Goal: Check status: Check status

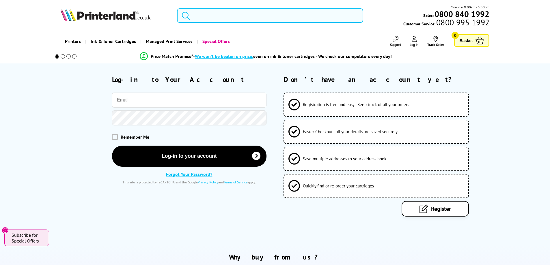
click at [126, 107] on input "email" at bounding box center [189, 100] width 155 height 15
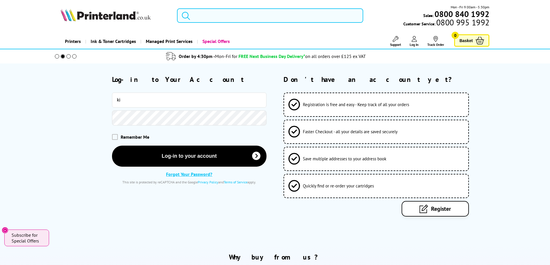
type input "k"
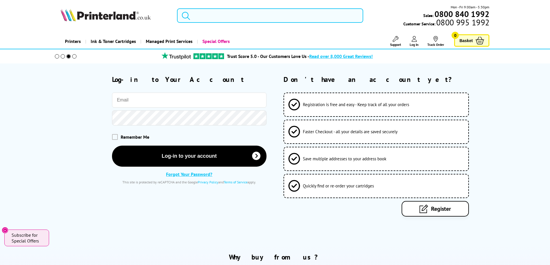
click at [502, 87] on div "Log-in to Your Account Remember Me" at bounding box center [275, 146] width 462 height 142
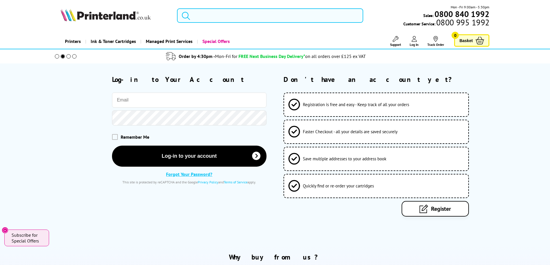
click at [417, 42] on link "Log In" at bounding box center [414, 41] width 9 height 11
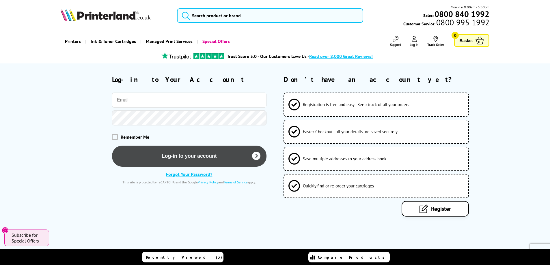
type input "kira.dyer@soilsafe.co.uk"
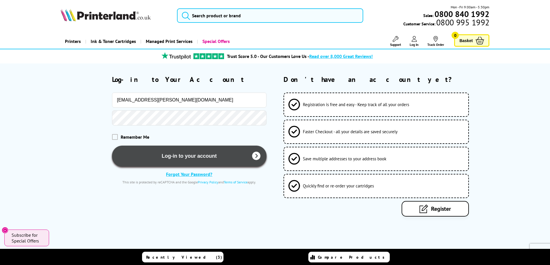
click at [152, 151] on button "Log-in to your account" at bounding box center [189, 156] width 155 height 21
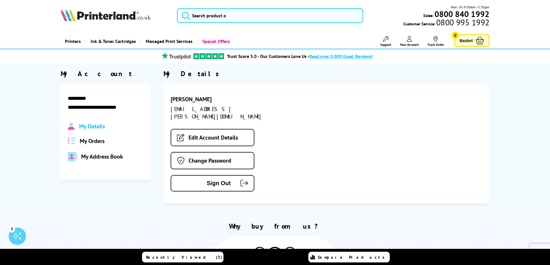
click at [90, 142] on span "My Orders" at bounding box center [92, 141] width 25 height 8
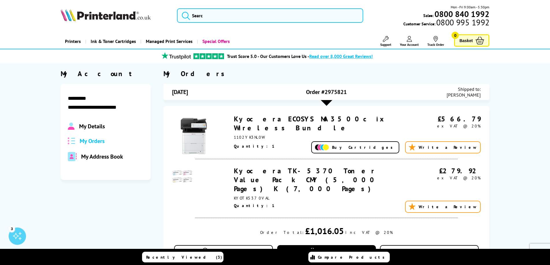
click at [267, 172] on link "Kyocera TK-5370 Toner Value Pack CMY (5,000 Pages) K (7,000 Pages)" at bounding box center [306, 180] width 144 height 27
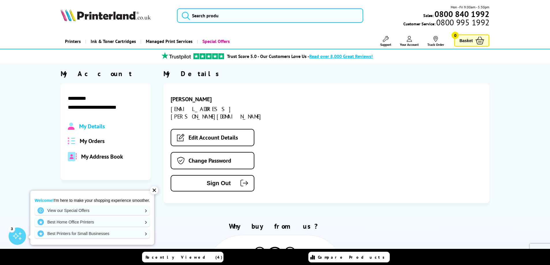
click at [102, 140] on span "My Orders" at bounding box center [92, 141] width 25 height 8
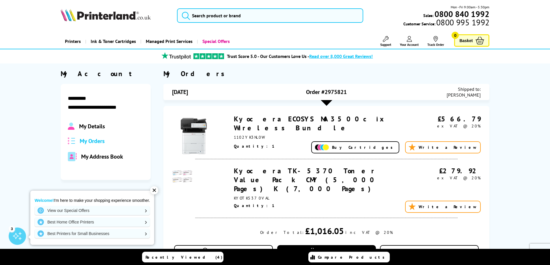
click at [314, 118] on link "Kyocera ECOSYS MA3500cix Wireless Bundle" at bounding box center [310, 124] width 153 height 18
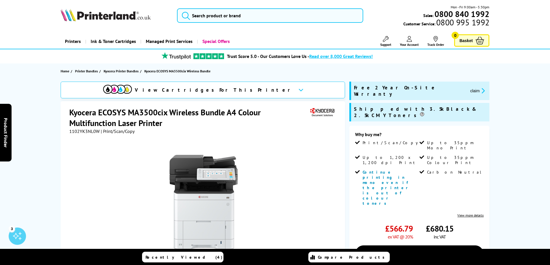
click at [469, 89] on button "claim" at bounding box center [478, 91] width 18 height 7
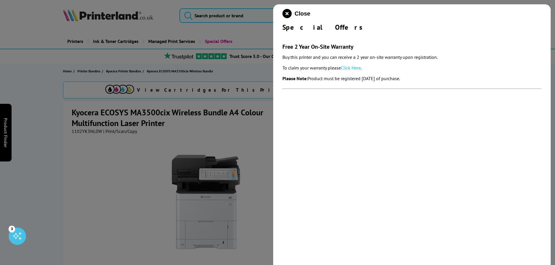
click at [351, 67] on link "Click Here" at bounding box center [351, 68] width 20 height 6
